Goal: Purchase product/service

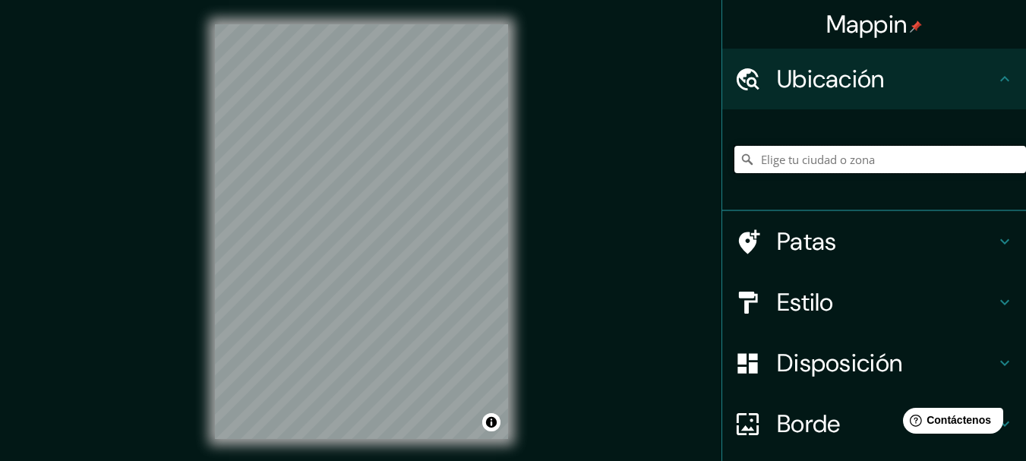
click at [756, 160] on input "Elige tu ciudad o zona" at bounding box center [880, 159] width 292 height 27
click at [889, 168] on input "Elige tu ciudad o zona" at bounding box center [880, 159] width 292 height 27
click at [954, 156] on input "Piura, [GEOGRAPHIC_DATA], [GEOGRAPHIC_DATA]" at bounding box center [880, 159] width 292 height 27
click at [909, 156] on input "Piura, [GEOGRAPHIC_DATA], [GEOGRAPHIC_DATA]" at bounding box center [880, 159] width 292 height 27
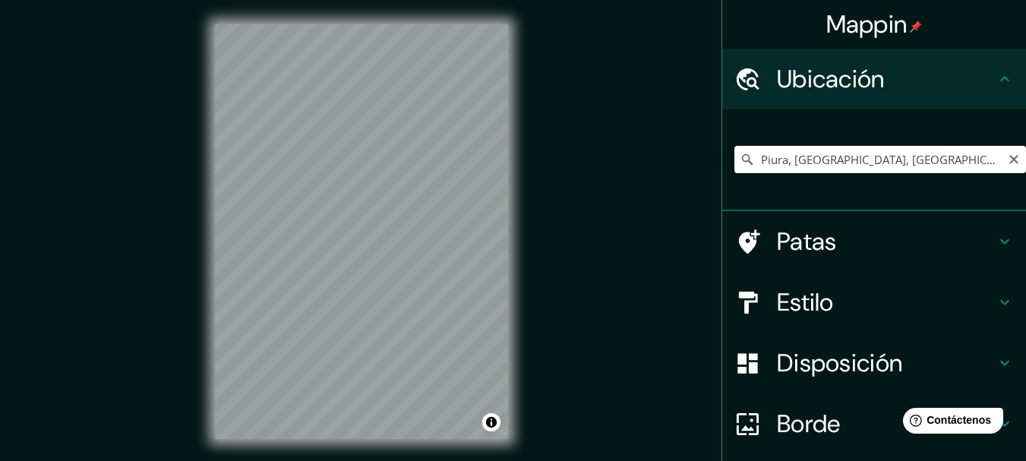
click at [905, 153] on input "Piura, [GEOGRAPHIC_DATA], [GEOGRAPHIC_DATA]" at bounding box center [880, 159] width 292 height 27
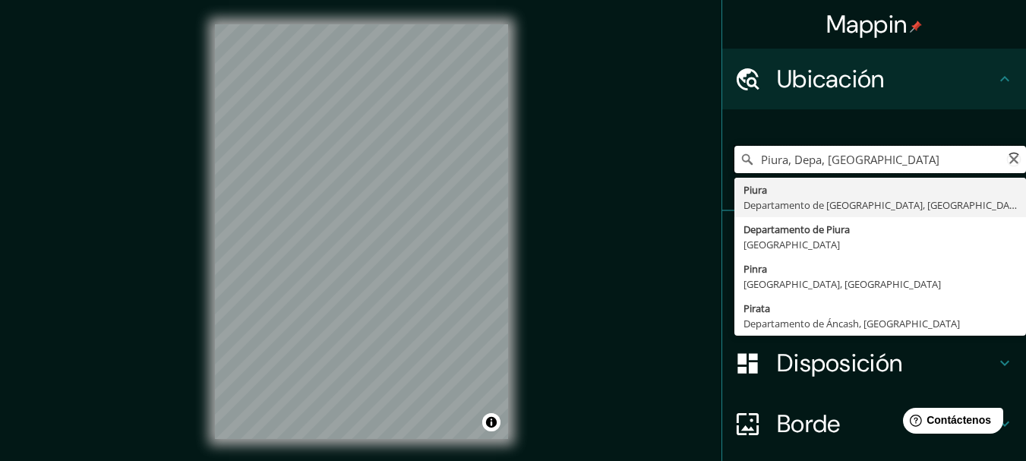
type input "Piura, Depa, [GEOGRAPHIC_DATA]"
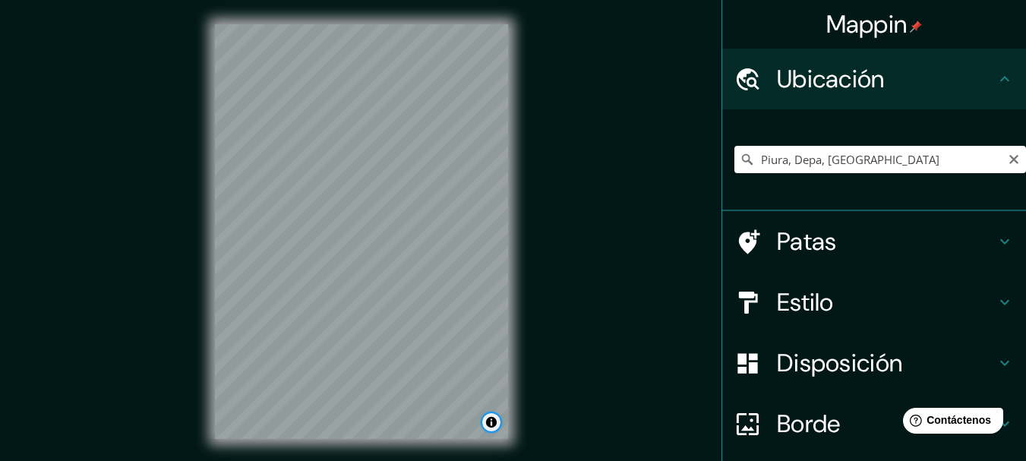
click at [497, 418] on button "Activar o desactivar atribución" at bounding box center [491, 422] width 18 height 18
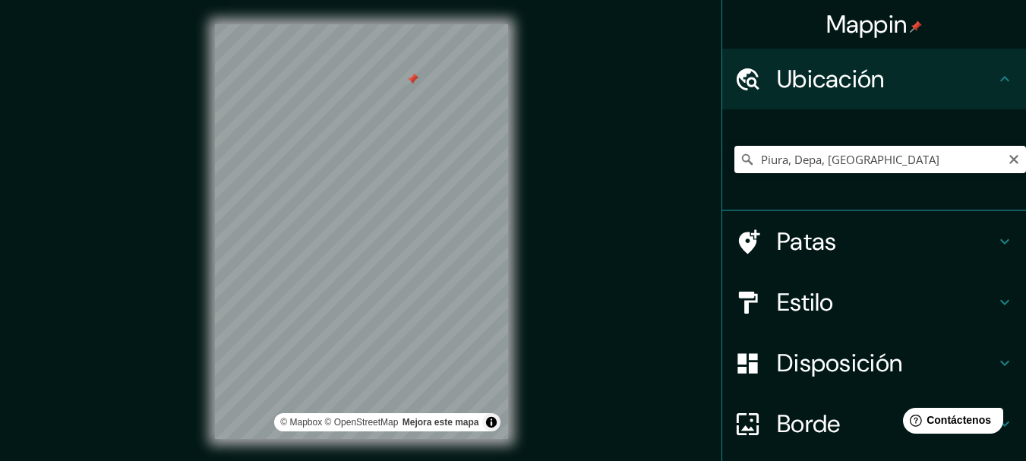
click at [155, 357] on div "Mappin Ubicación Piura, [GEOGRAPHIC_DATA], [GEOGRAPHIC_DATA] Piura [GEOGRAPHIC_…" at bounding box center [513, 244] width 1026 height 488
click at [213, 274] on div "© Mapbox © OpenStreetMap Mejora este mapa" at bounding box center [362, 231] width 342 height 463
click at [368, 460] on html "Mappin Ubicación Piura, [GEOGRAPHIC_DATA], [GEOGRAPHIC_DATA] Piura [GEOGRAPHIC_…" at bounding box center [513, 230] width 1026 height 461
click at [510, 425] on div "© Mapbox © OpenStreetMap Mejora este mapa" at bounding box center [362, 231] width 342 height 463
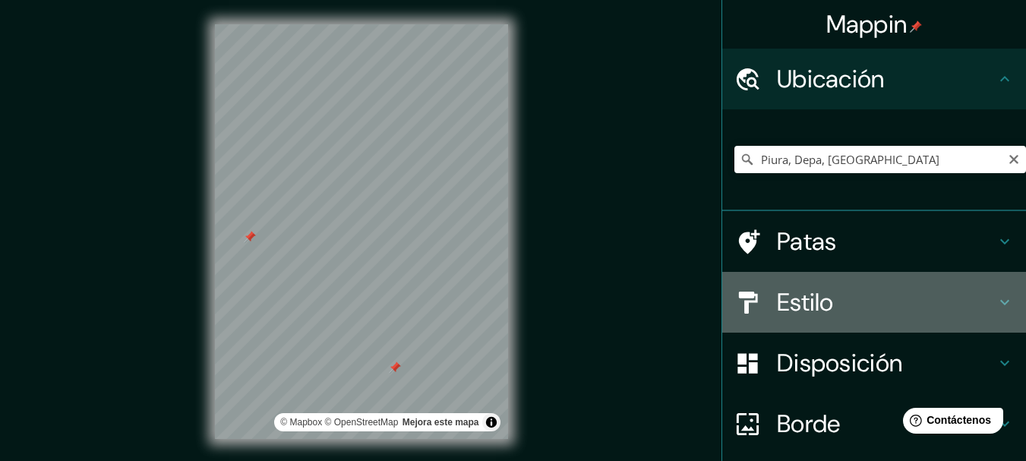
click at [879, 316] on h4 "Estilo" at bounding box center [886, 302] width 219 height 30
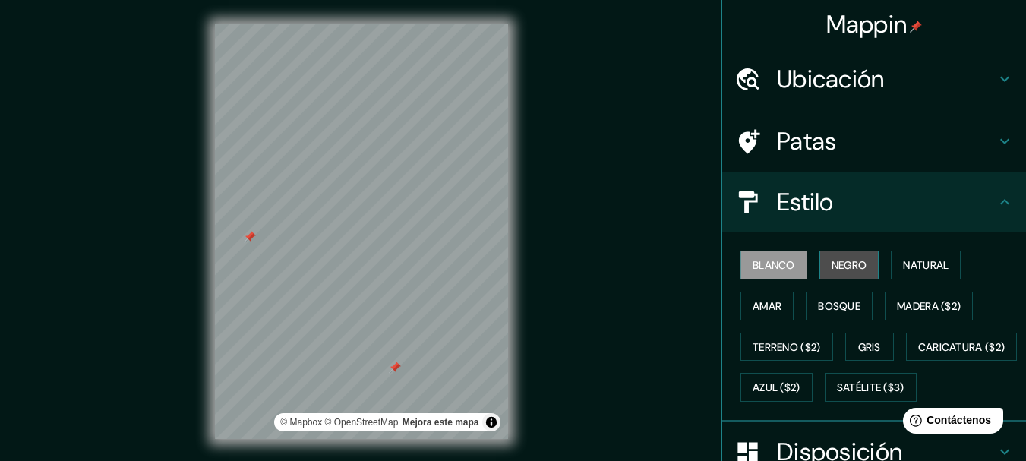
click at [841, 268] on font "Negro" at bounding box center [850, 265] width 36 height 14
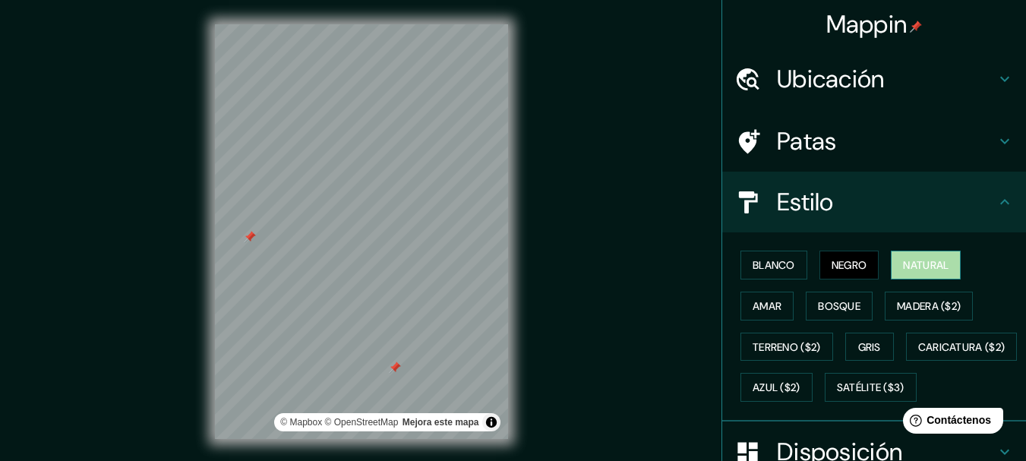
click at [929, 254] on button "Natural" at bounding box center [926, 265] width 70 height 29
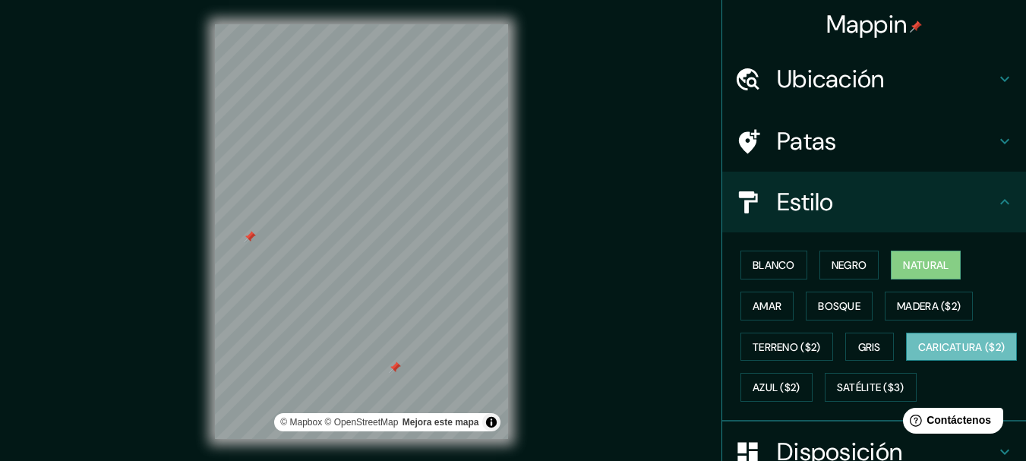
click at [918, 357] on font "Caricatura ($2)" at bounding box center [961, 347] width 87 height 20
click at [800, 385] on font "Azul ($2)" at bounding box center [777, 388] width 48 height 14
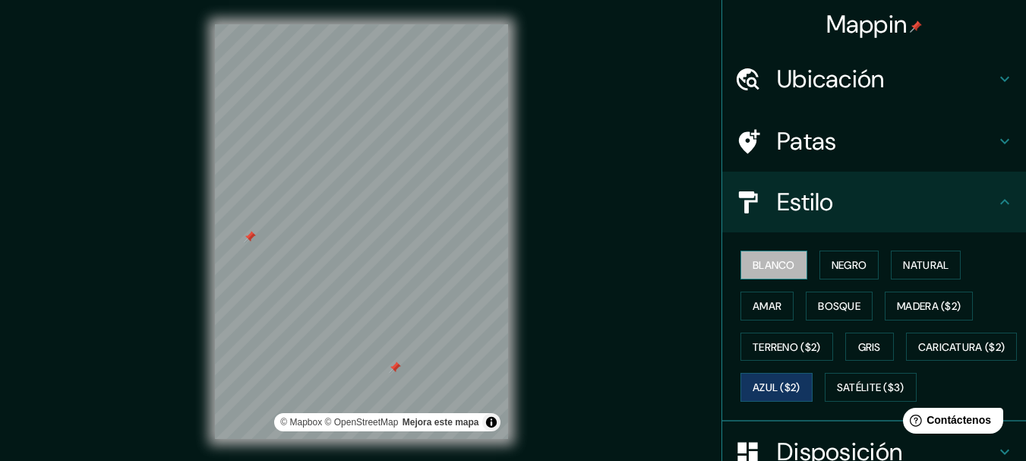
click at [755, 267] on font "Blanco" at bounding box center [774, 265] width 43 height 14
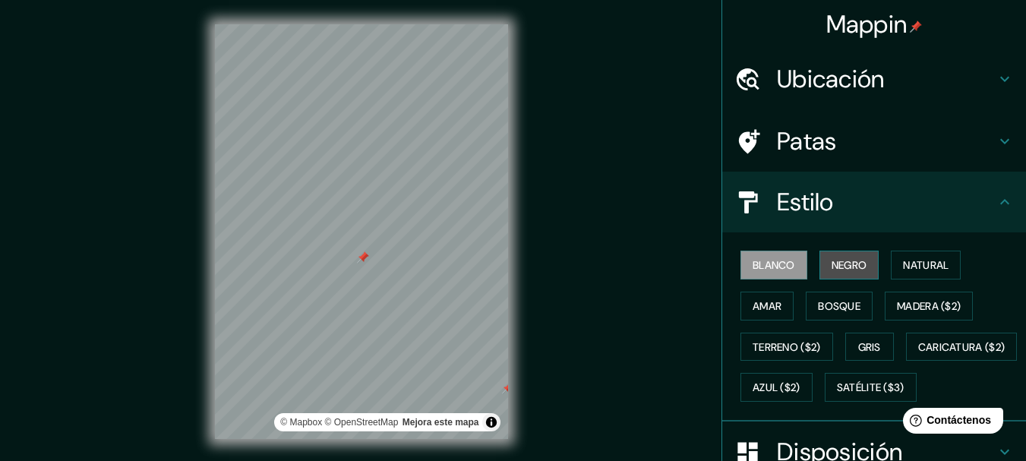
click at [837, 265] on font "Negro" at bounding box center [850, 265] width 36 height 14
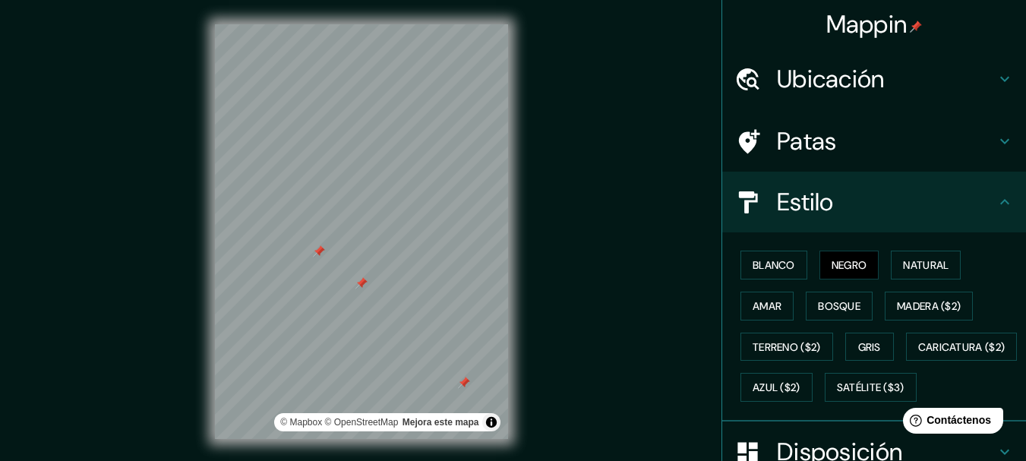
click at [321, 255] on div at bounding box center [319, 251] width 12 height 12
click at [358, 285] on div at bounding box center [361, 283] width 12 height 12
click at [372, 279] on div at bounding box center [374, 284] width 12 height 12
